Goal: Navigation & Orientation: Find specific page/section

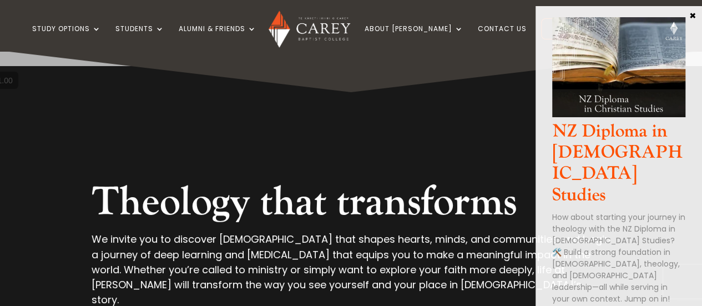
click at [693, 16] on button "×" at bounding box center [692, 15] width 11 height 10
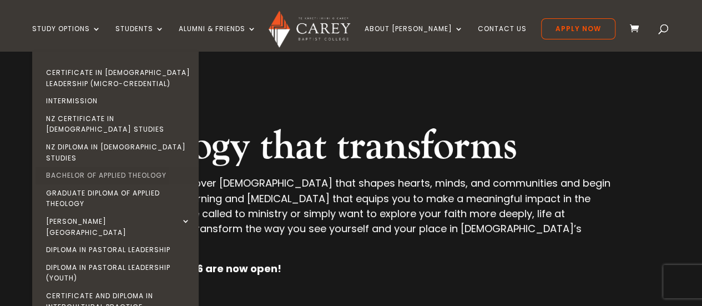
scroll to position [166, 0]
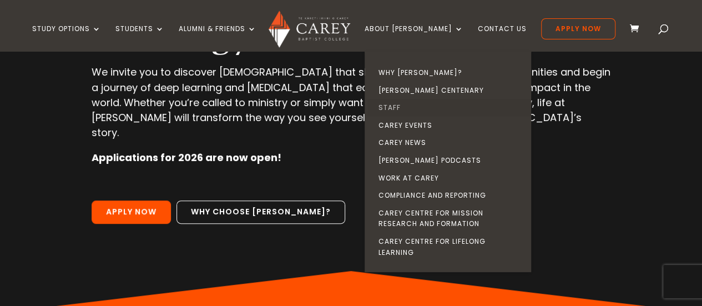
click at [414, 106] on link "Staff" at bounding box center [450, 108] width 166 height 18
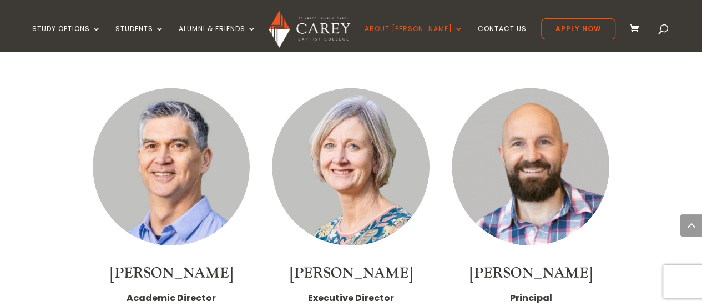
scroll to position [888, 0]
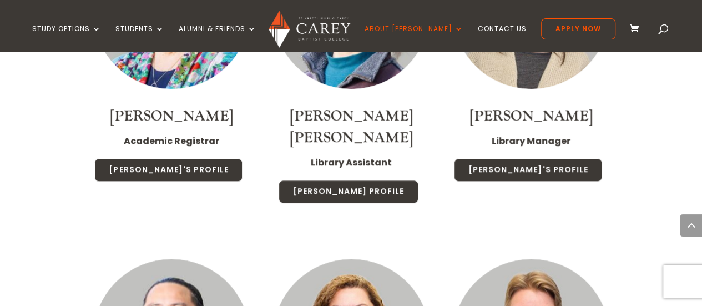
scroll to position [5048, 0]
